Goal: Find specific page/section: Find specific page/section

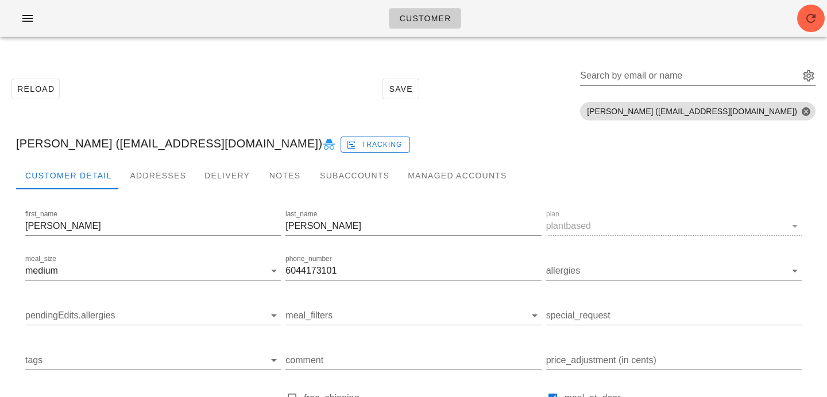
click at [682, 72] on div "Search by email or name" at bounding box center [688, 76] width 217 height 18
paste input "beca.desmanche33@gmail.com"
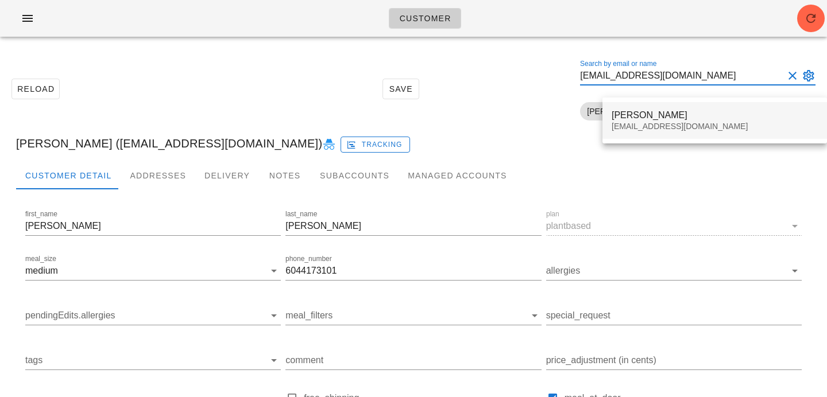
type input "beca.desmanche33@gmail.com"
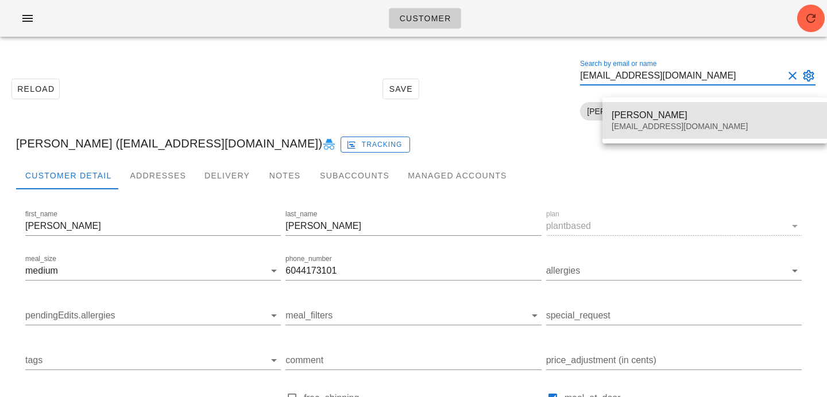
click at [665, 123] on div "beca.desmanche33@gmail.com" at bounding box center [715, 127] width 206 height 10
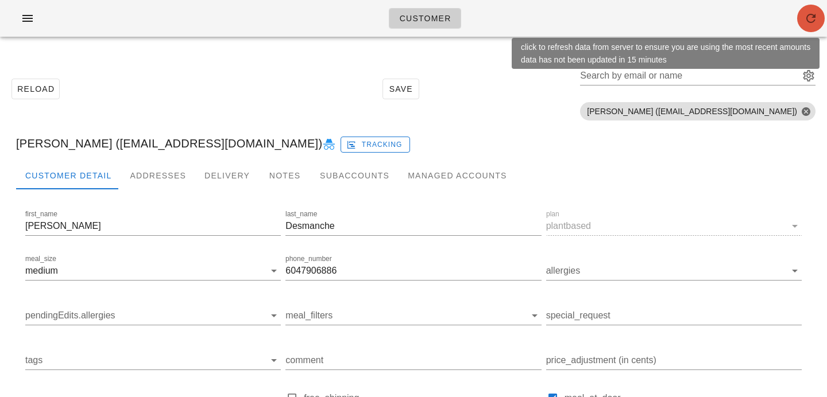
click at [809, 24] on icon "button" at bounding box center [811, 18] width 14 height 14
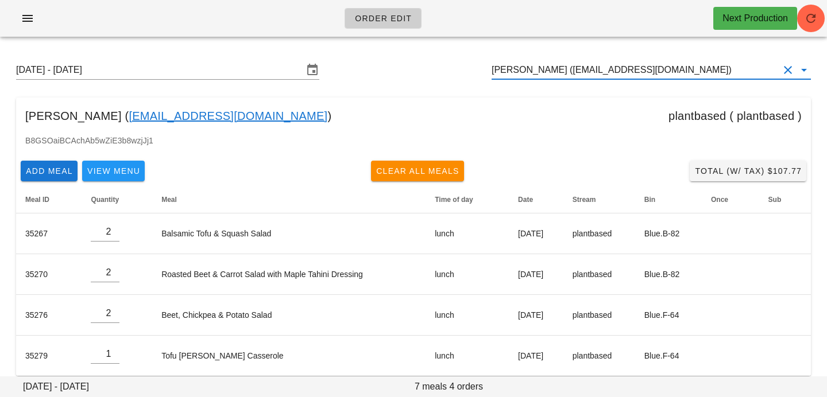
scroll to position [1, 0]
click at [650, 75] on input "jennifer kirby (jmktar@yahoo.co.uk)" at bounding box center [635, 70] width 287 height 18
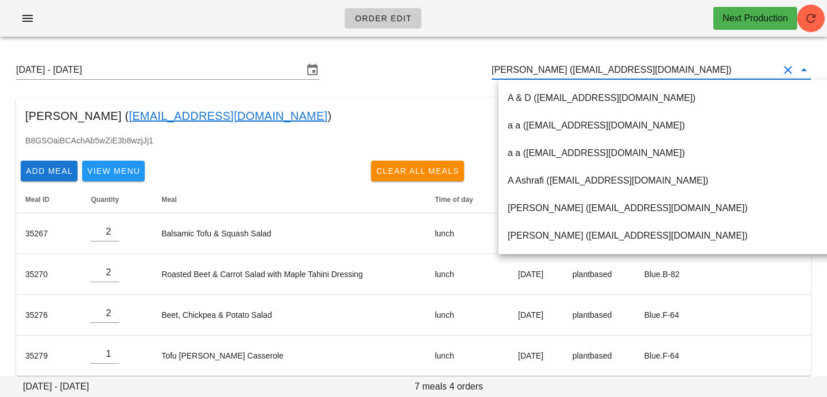
paste input "beca.desmanche33@gmail.com"
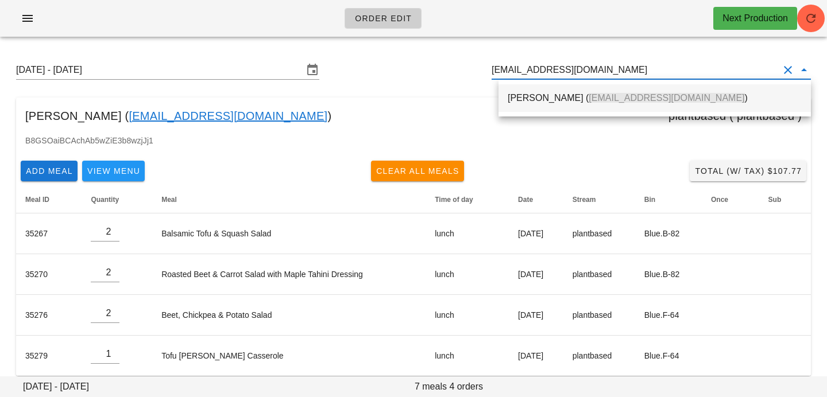
click at [599, 103] on span "beca.desmanche33@gmail.com" at bounding box center [667, 98] width 156 height 10
type input "[PERSON_NAME] ([EMAIL_ADDRESS][DOMAIN_NAME])"
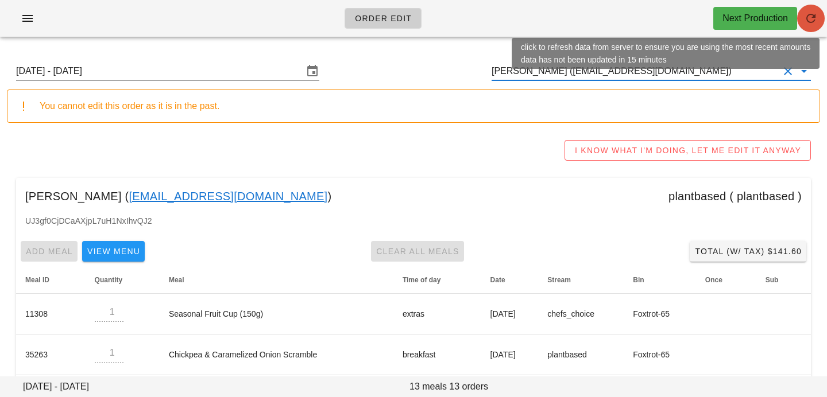
click at [803, 22] on span "button" at bounding box center [811, 18] width 28 height 14
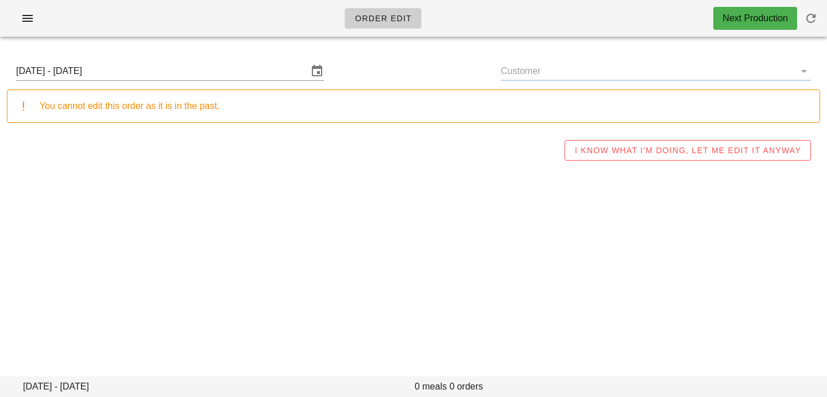
type input "[PERSON_NAME] ([EMAIL_ADDRESS][DOMAIN_NAME])"
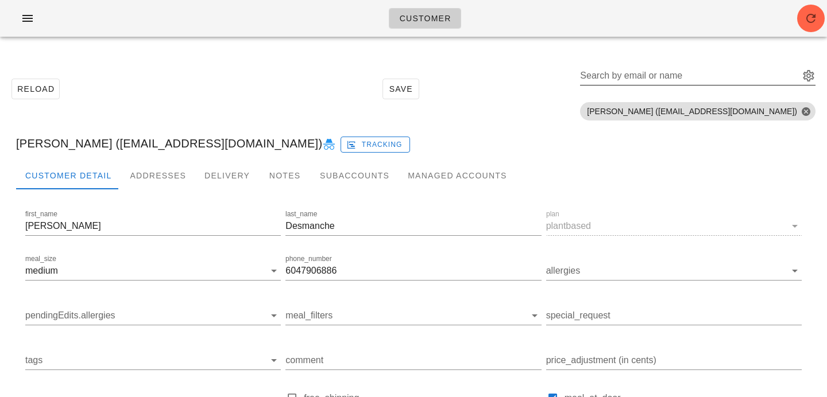
click at [667, 65] on div "Search by email or name" at bounding box center [698, 79] width 236 height 38
click at [666, 74] on input "Search by email or name" at bounding box center [688, 76] width 217 height 18
click at [617, 75] on input "[PERSON_NAME]" at bounding box center [681, 76] width 203 height 18
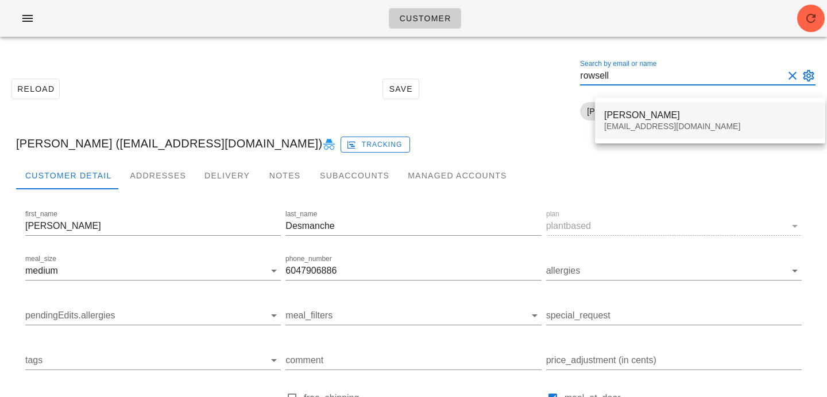
type input "rowsell"
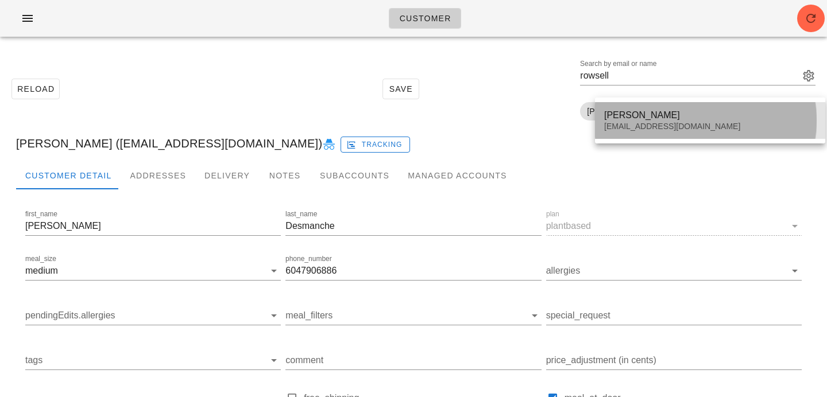
click at [637, 116] on div "[PERSON_NAME]" at bounding box center [710, 115] width 212 height 11
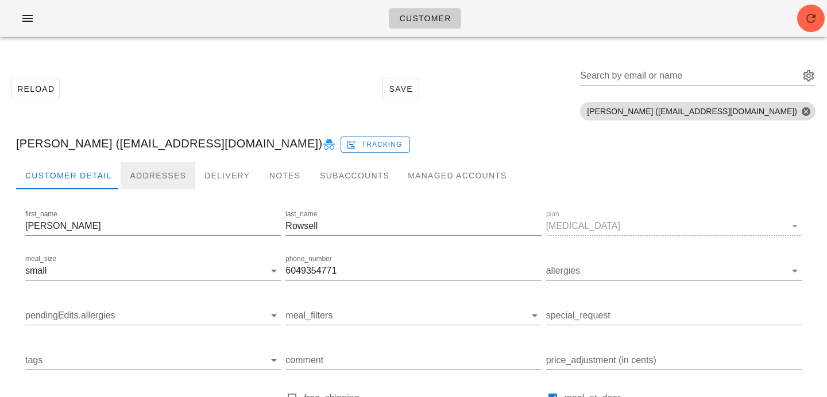
click at [163, 168] on div "Addresses" at bounding box center [158, 176] width 75 height 28
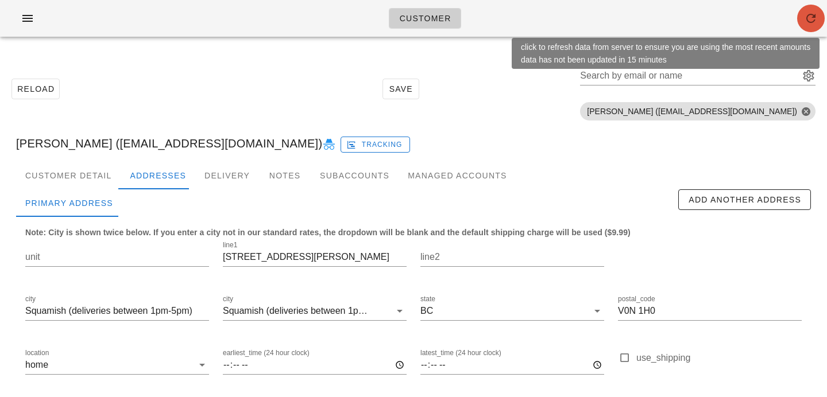
click at [811, 25] on button "button" at bounding box center [811, 19] width 28 height 28
